Goal: Transaction & Acquisition: Obtain resource

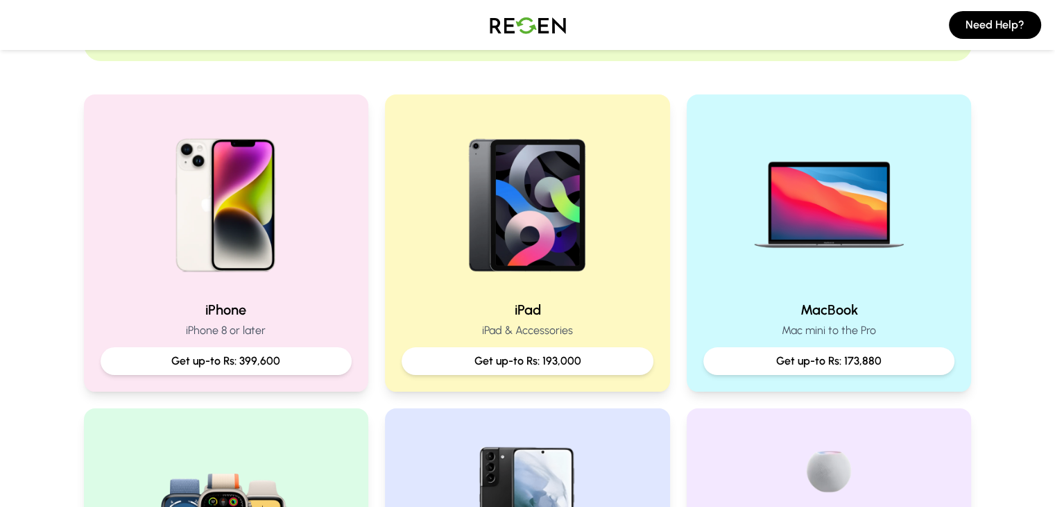
scroll to position [278, 0]
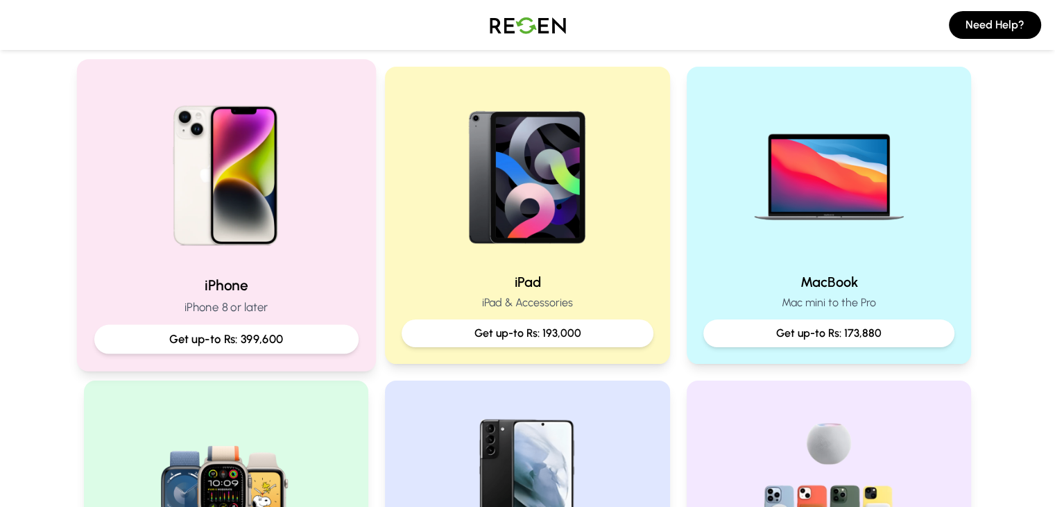
click at [348, 210] on div at bounding box center [226, 170] width 264 height 187
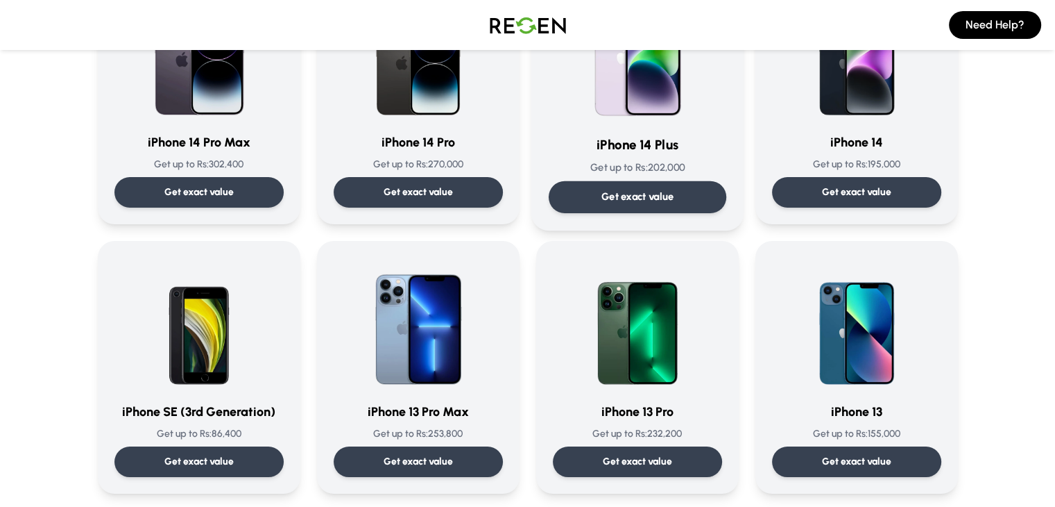
scroll to position [486, 0]
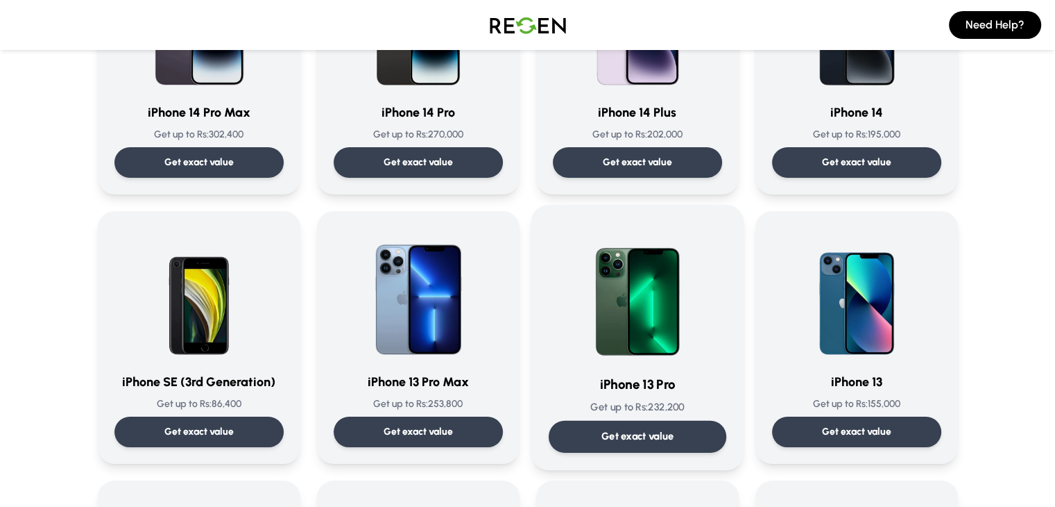
click at [611, 314] on img at bounding box center [638, 292] width 140 height 140
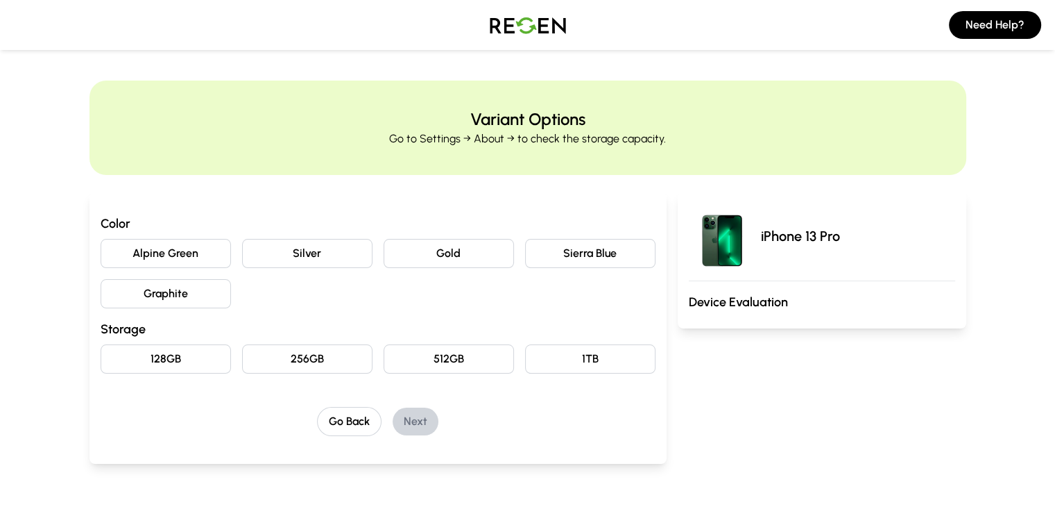
click at [465, 264] on button "Gold" at bounding box center [449, 253] width 130 height 29
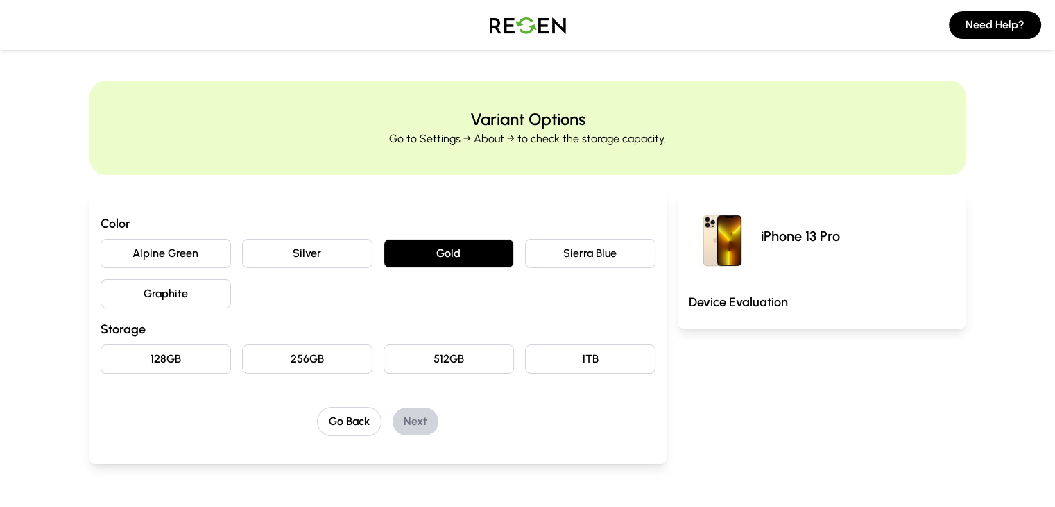
click at [246, 244] on button "Silver" at bounding box center [307, 253] width 130 height 29
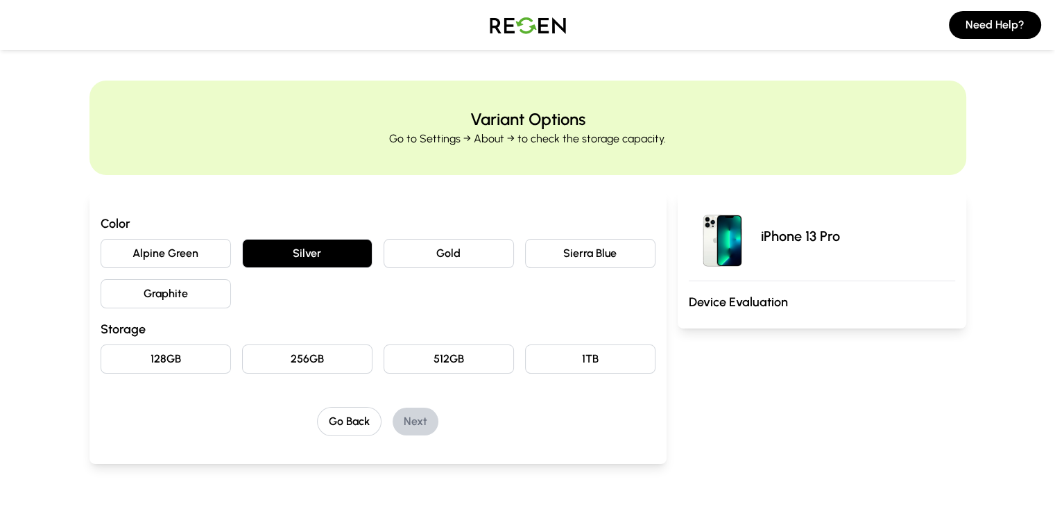
click at [136, 289] on button "Graphite" at bounding box center [166, 293] width 130 height 29
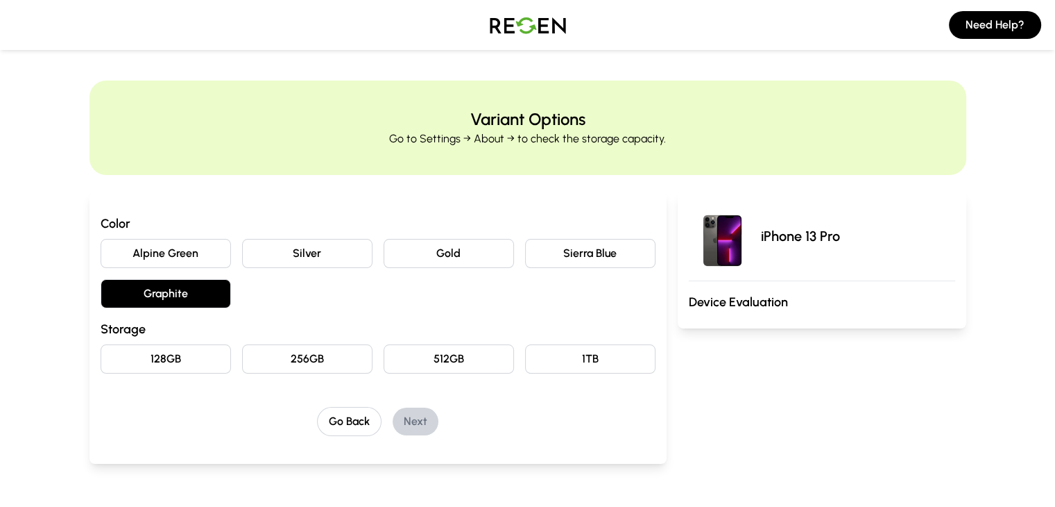
click at [602, 252] on button "Sierra Blue" at bounding box center [590, 253] width 130 height 29
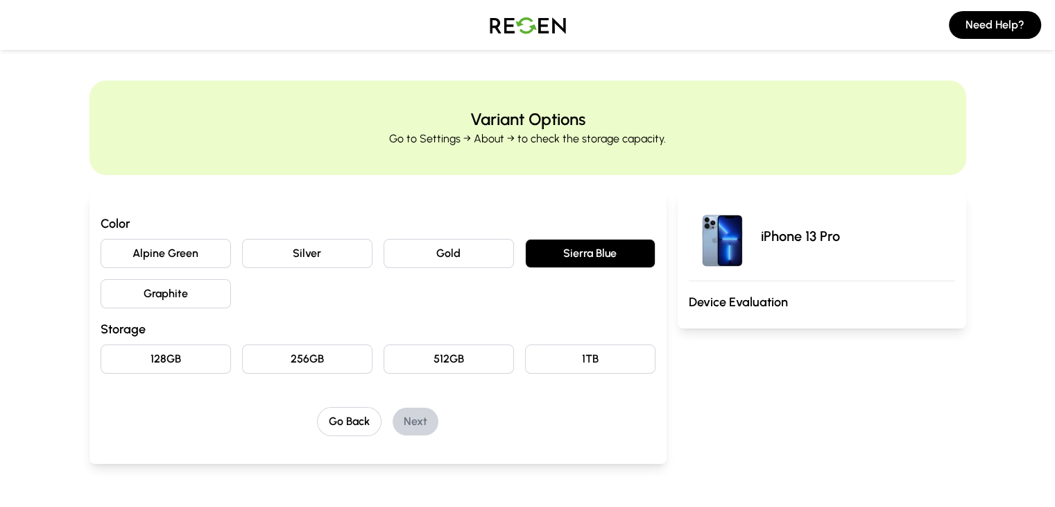
click at [461, 253] on button "Gold" at bounding box center [449, 253] width 130 height 29
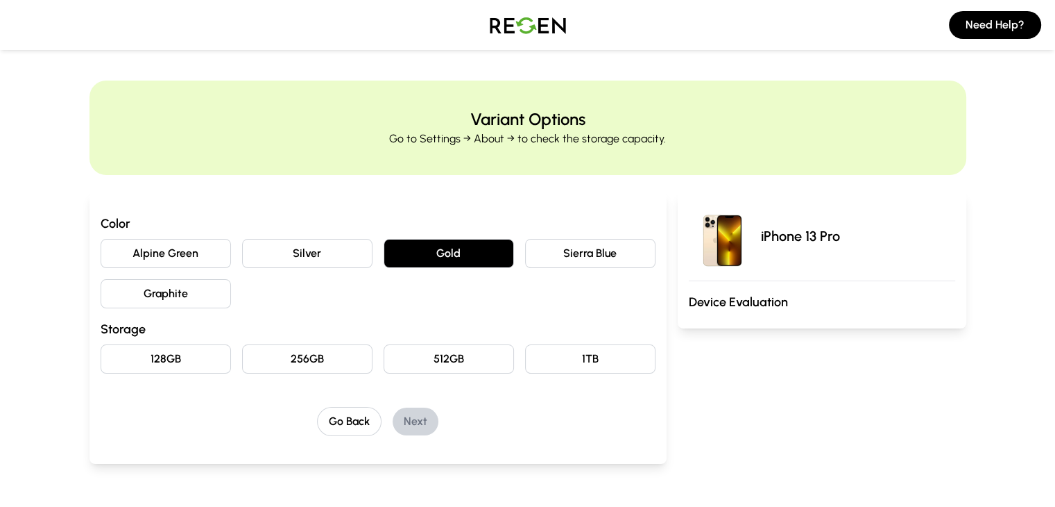
click at [348, 256] on div "Alpine Green Silver Gold Sierra Blue Graphite" at bounding box center [378, 273] width 555 height 69
click at [242, 246] on button "Silver" at bounding box center [307, 253] width 130 height 29
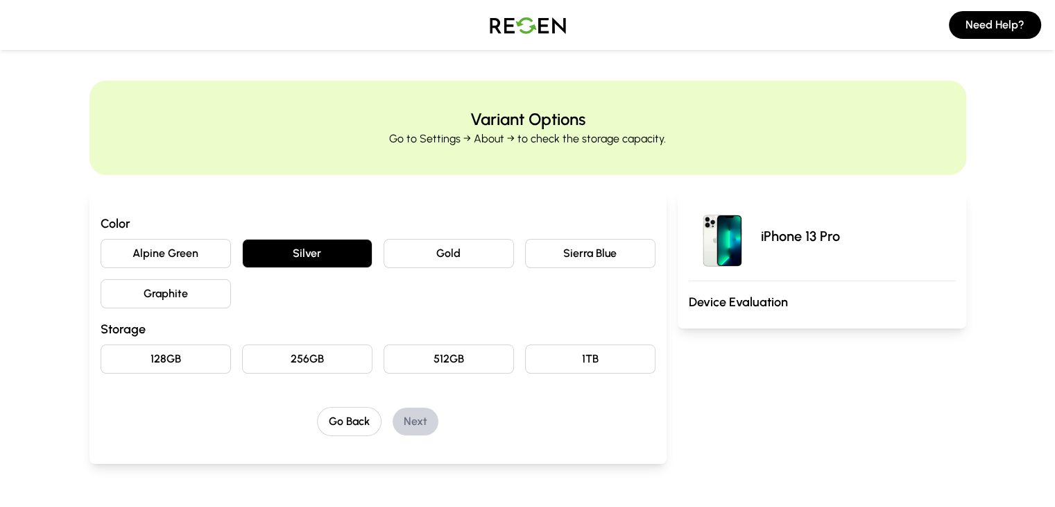
click at [155, 253] on button "Alpine Green" at bounding box center [166, 253] width 130 height 29
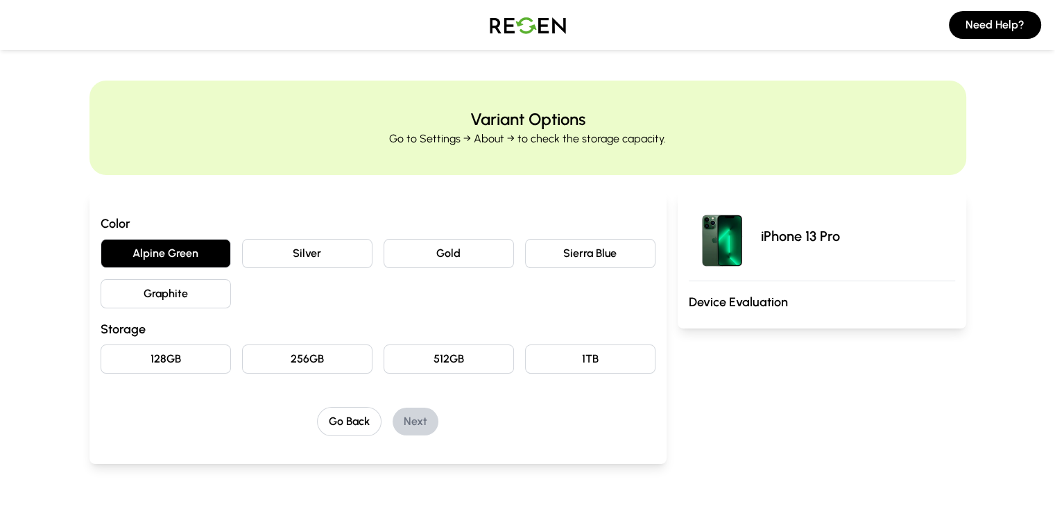
click at [248, 252] on button "Silver" at bounding box center [307, 253] width 130 height 29
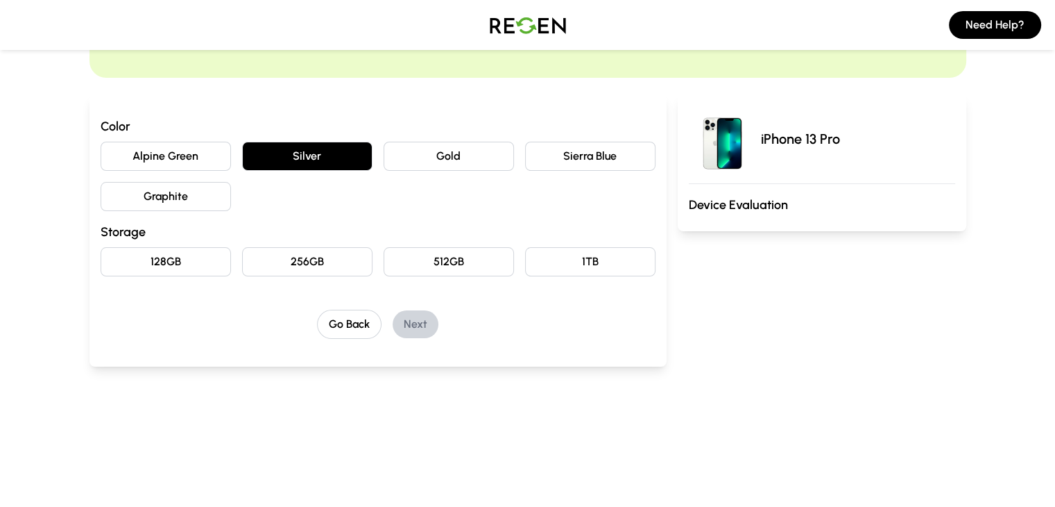
scroll to position [139, 0]
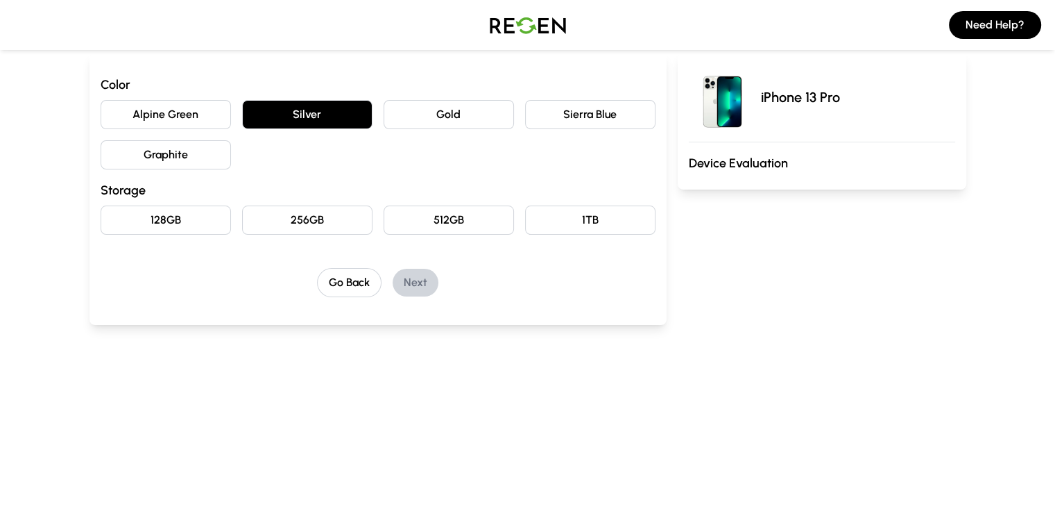
click at [128, 219] on button "128GB" at bounding box center [166, 219] width 130 height 29
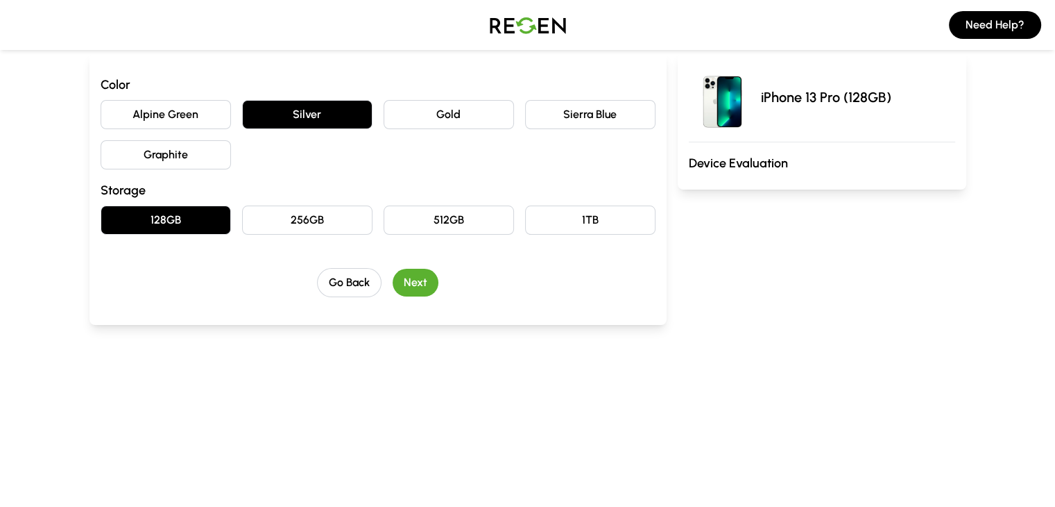
click at [393, 284] on button "Next" at bounding box center [416, 283] width 46 height 28
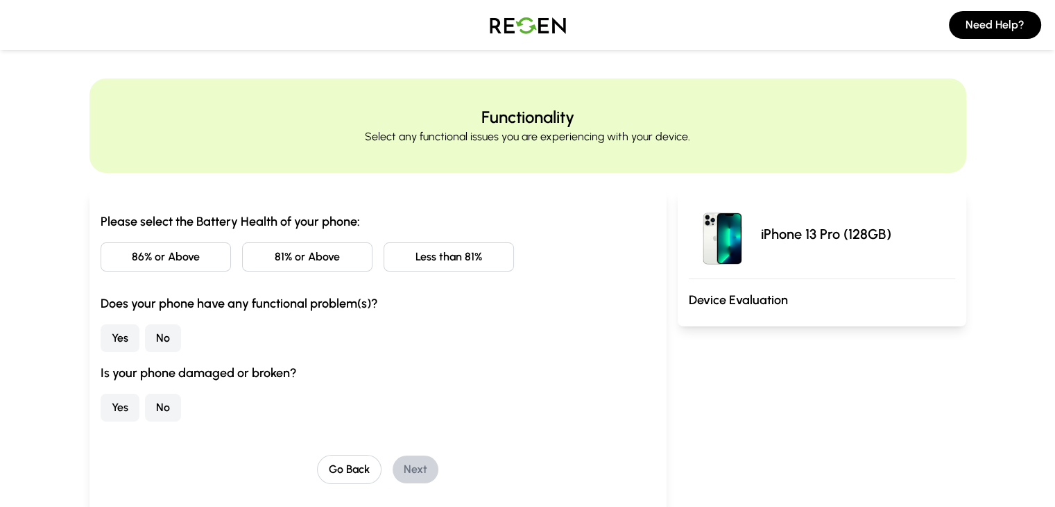
scroll to position [0, 0]
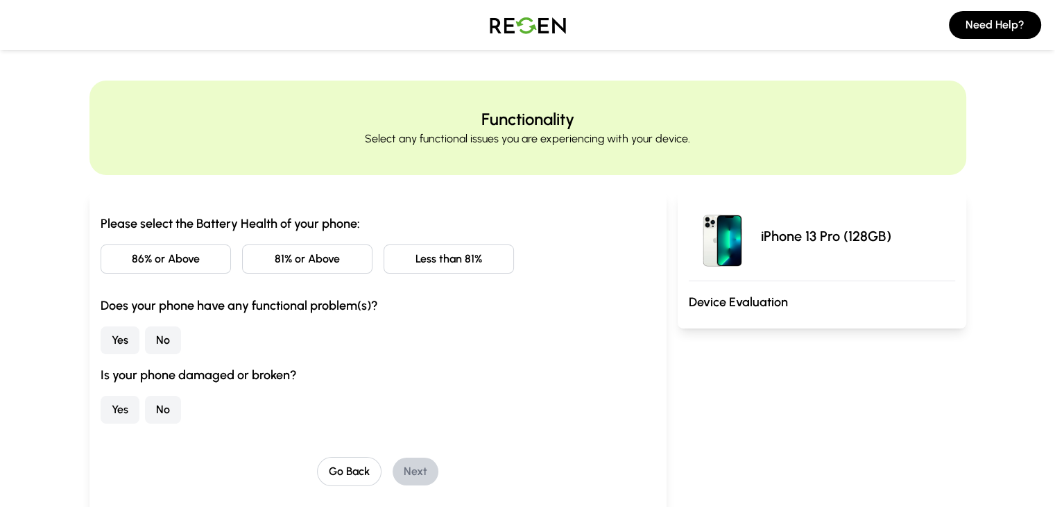
click at [135, 266] on button "86% or Above" at bounding box center [166, 258] width 130 height 29
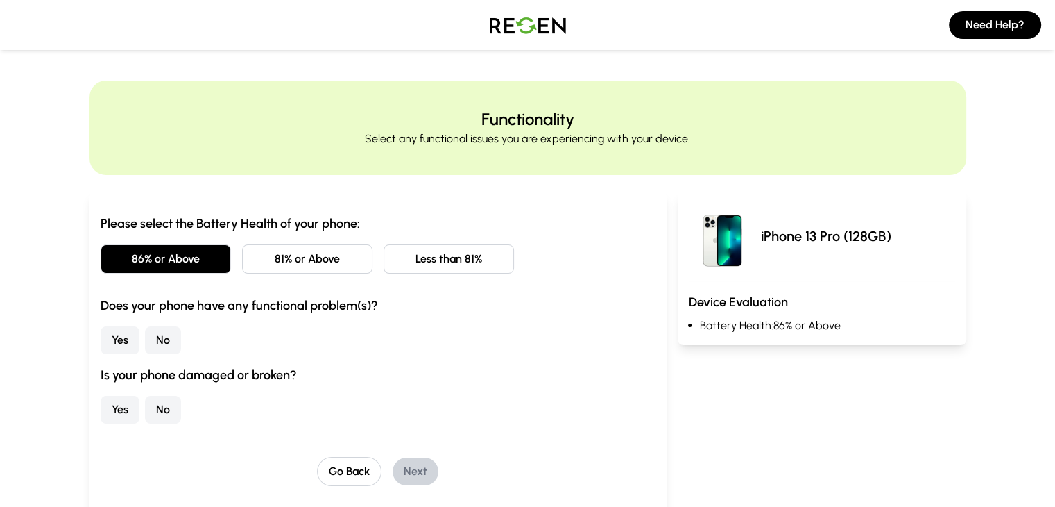
click at [145, 340] on button "No" at bounding box center [163, 340] width 36 height 28
click at [145, 416] on button "No" at bounding box center [163, 410] width 36 height 28
click at [393, 475] on button "Next" at bounding box center [416, 471] width 46 height 28
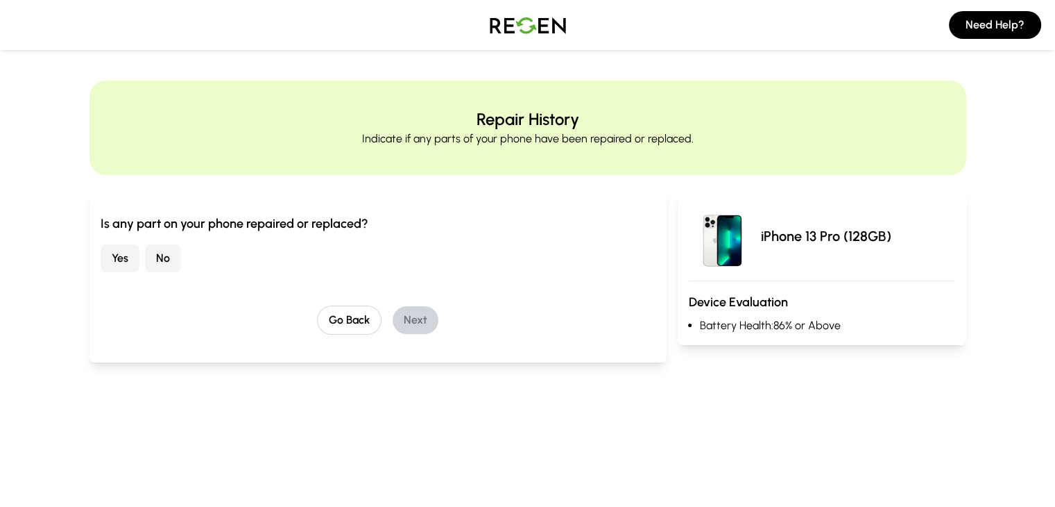
click at [145, 257] on button "No" at bounding box center [163, 258] width 36 height 28
click at [400, 317] on button "Next" at bounding box center [416, 320] width 46 height 28
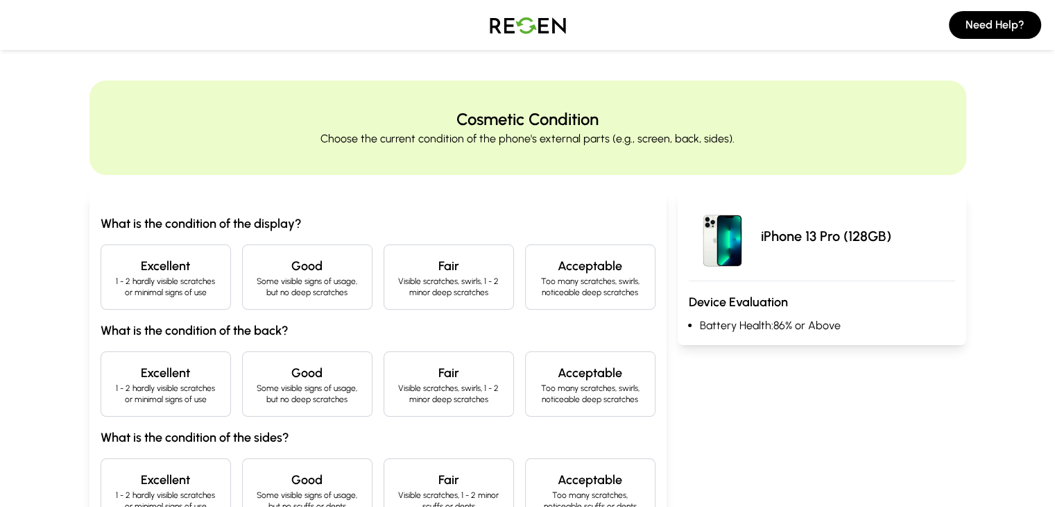
click at [131, 289] on p "1 - 2 hardly visible scratches or minimal signs of use" at bounding box center [165, 286] width 107 height 22
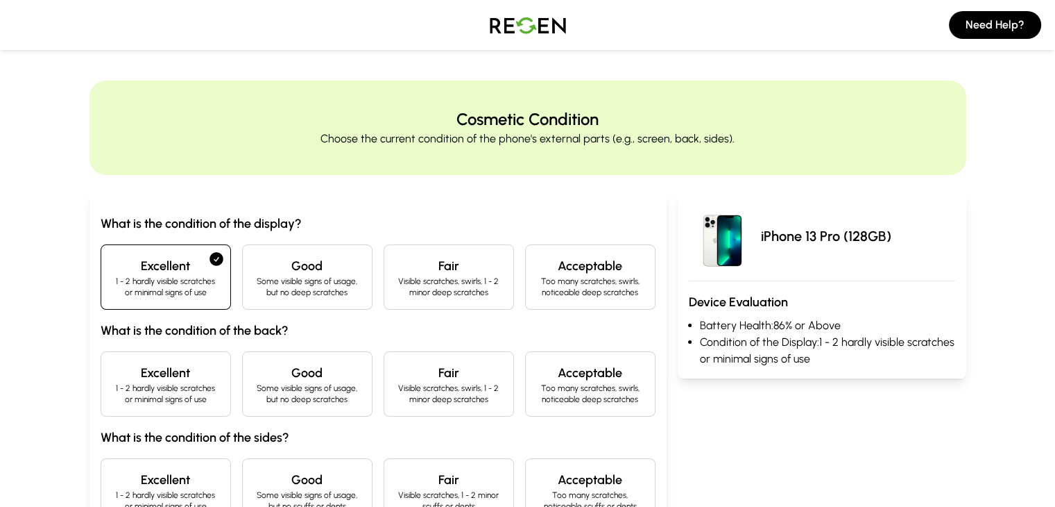
scroll to position [208, 0]
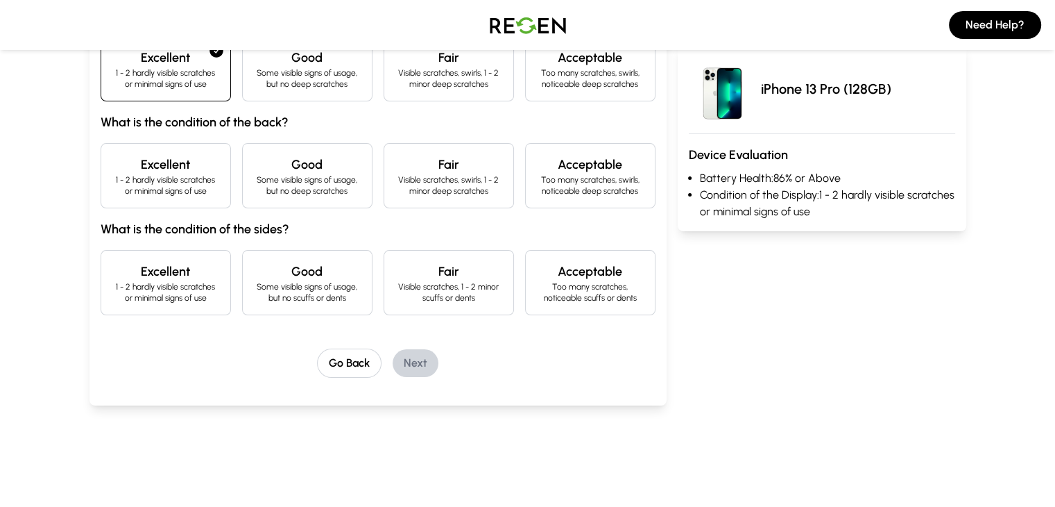
click at [129, 193] on p "1 - 2 hardly visible scratches or minimal signs of use" at bounding box center [165, 185] width 107 height 22
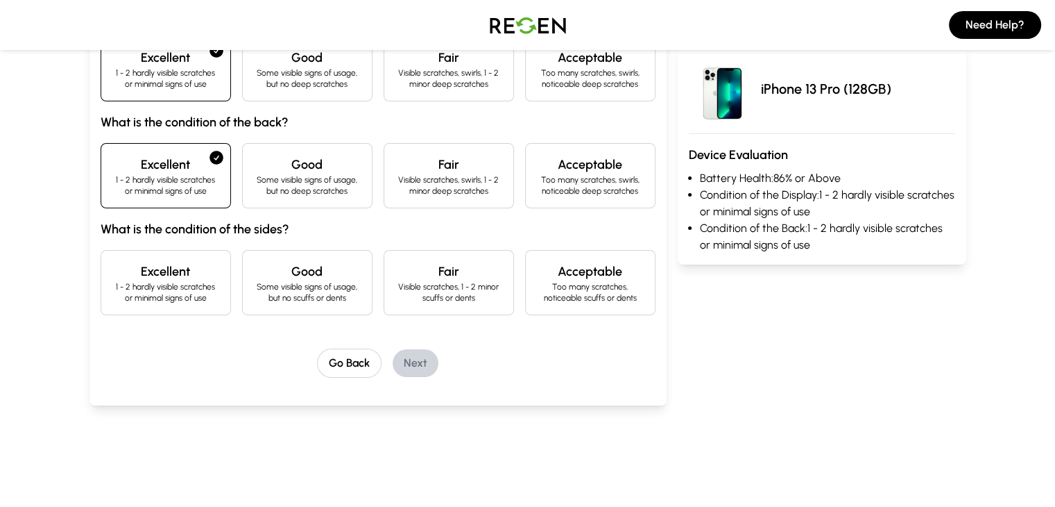
click at [119, 292] on p "1 - 2 hardly visible scratches or minimal signs of use" at bounding box center [165, 292] width 107 height 22
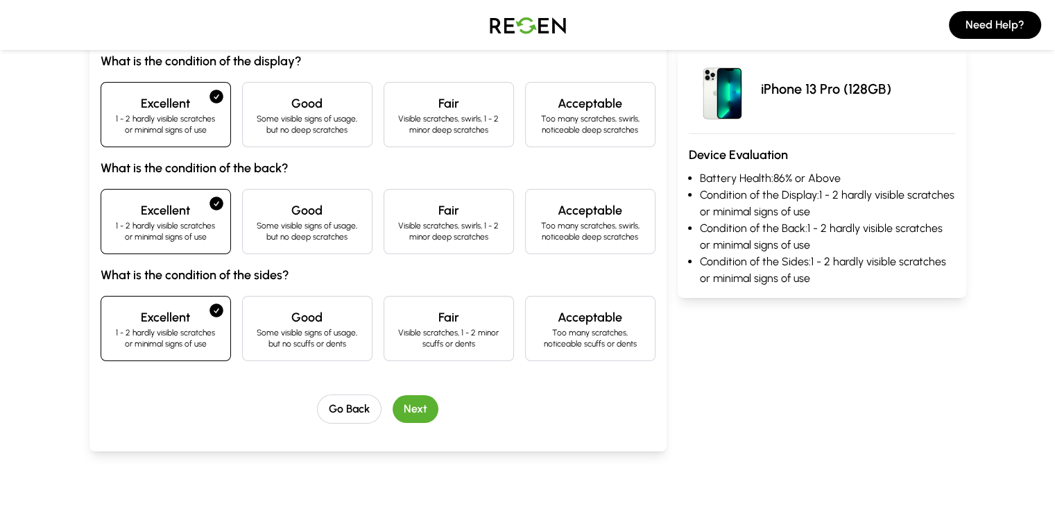
scroll to position [139, 0]
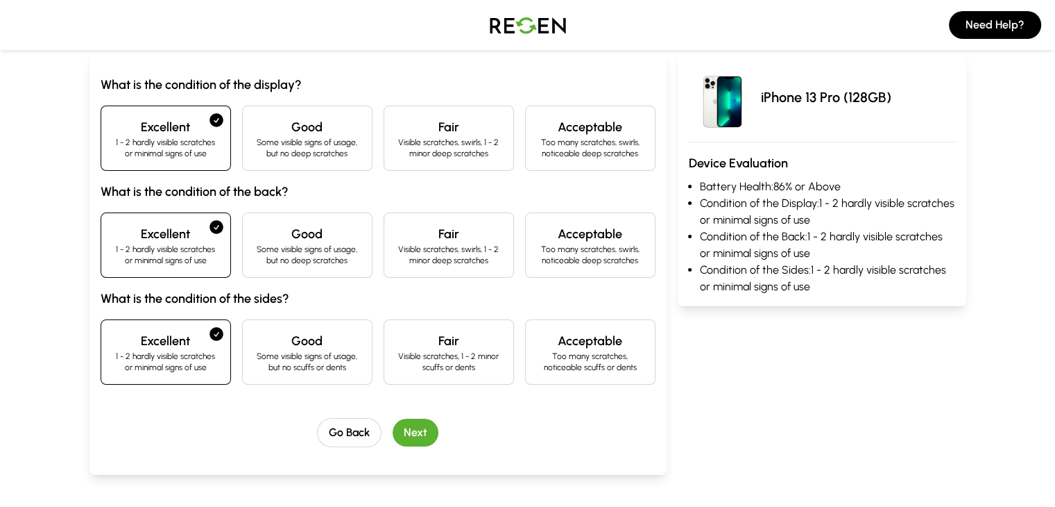
click at [397, 430] on button "Next" at bounding box center [416, 432] width 46 height 28
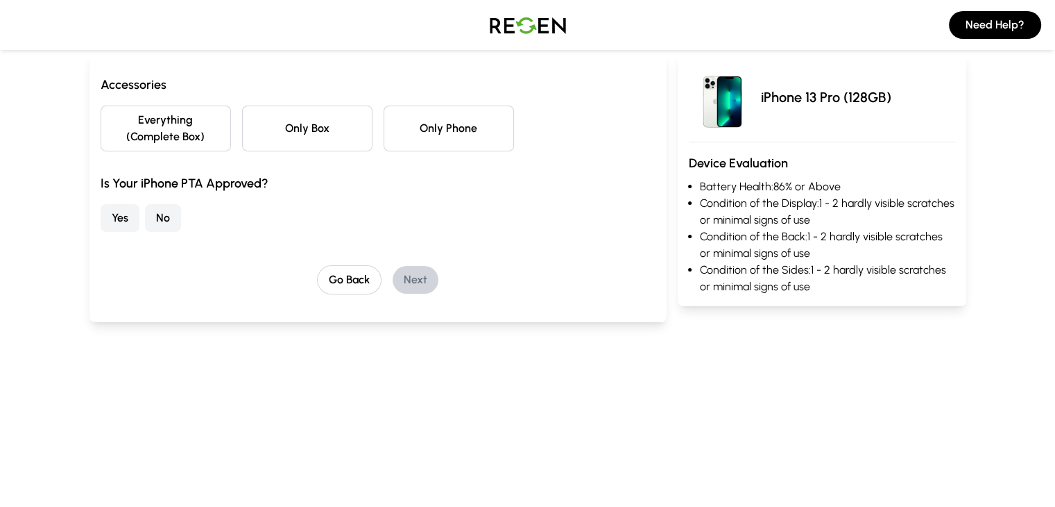
click at [142, 118] on button "Everything (Complete Box)" at bounding box center [166, 128] width 130 height 46
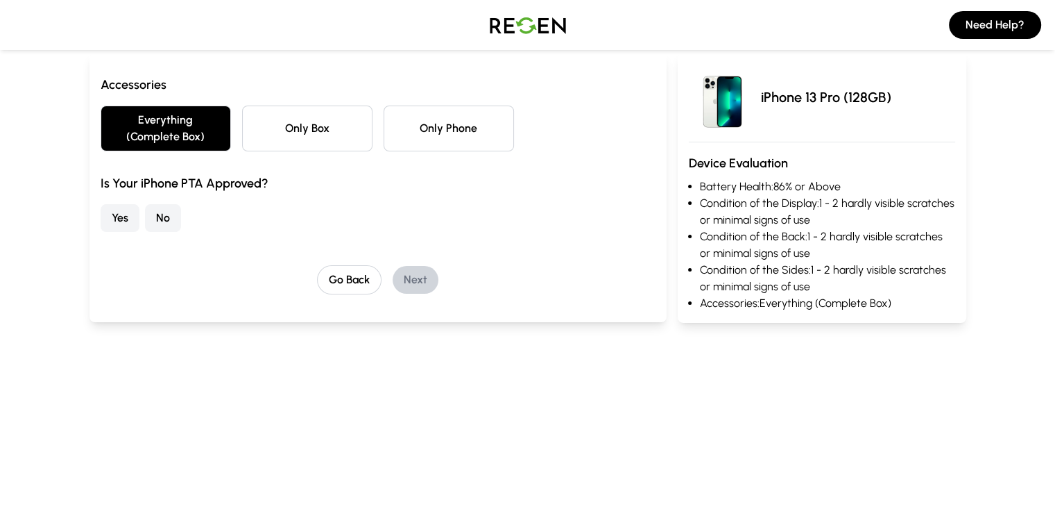
click at [145, 204] on button "No" at bounding box center [163, 218] width 36 height 28
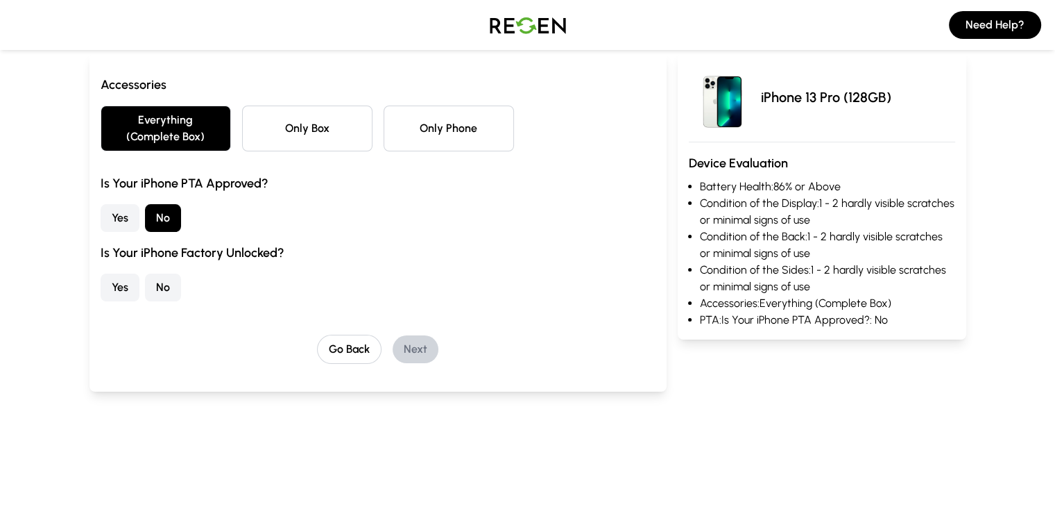
click at [101, 273] on button "Yes" at bounding box center [120, 287] width 39 height 28
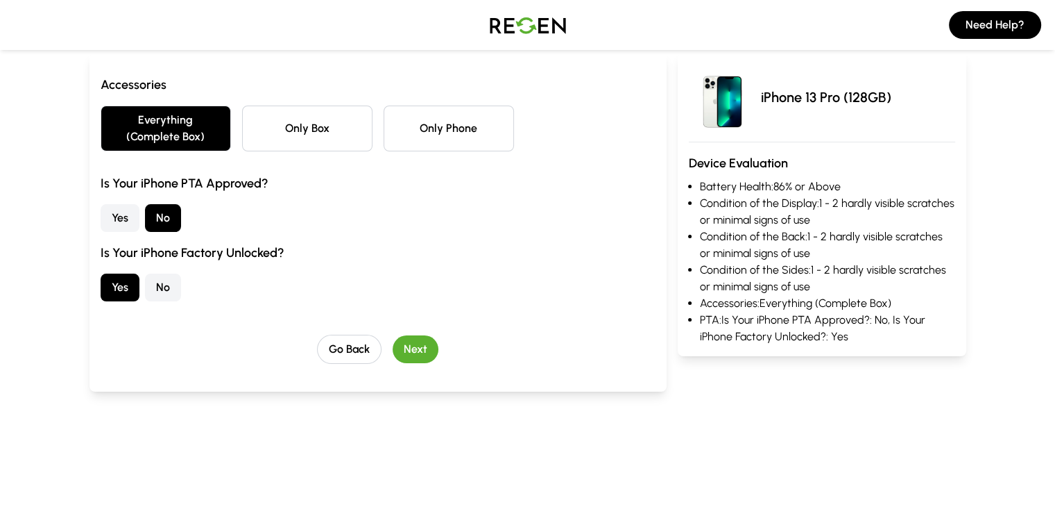
click at [393, 335] on button "Next" at bounding box center [416, 349] width 46 height 28
